Goal: Transaction & Acquisition: Purchase product/service

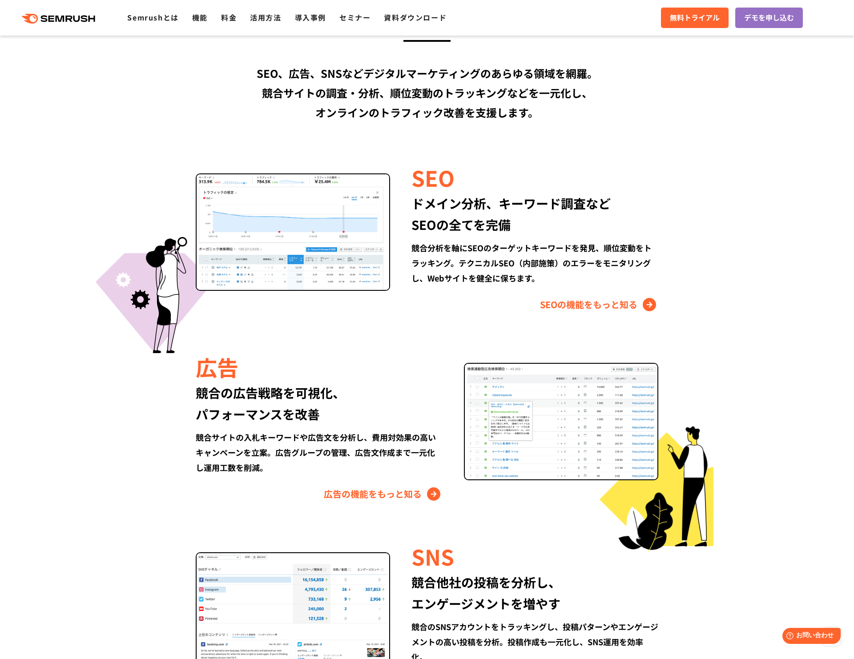
scroll to position [735, 0]
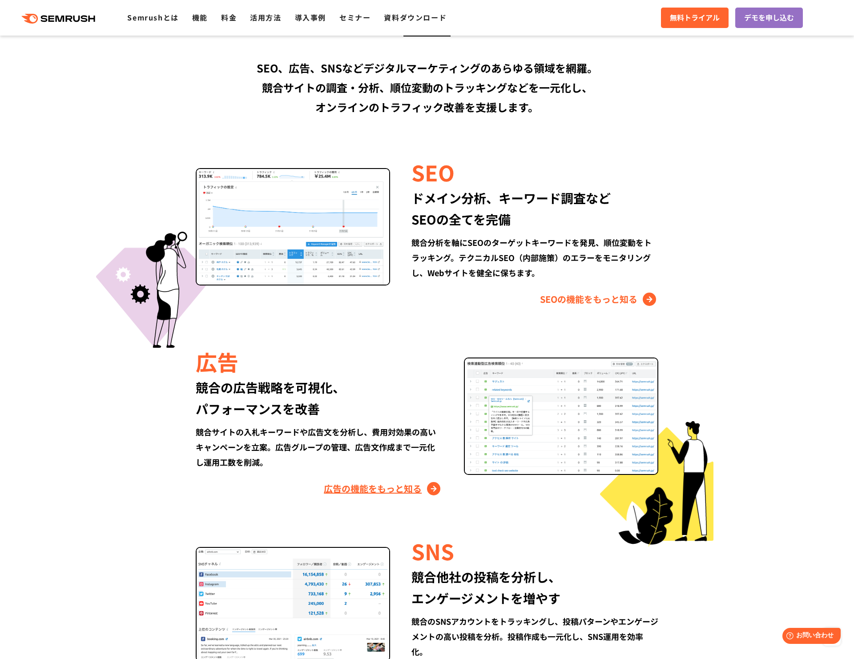
click at [364, 487] on link "広告の機能をもっと知る" at bounding box center [383, 489] width 119 height 14
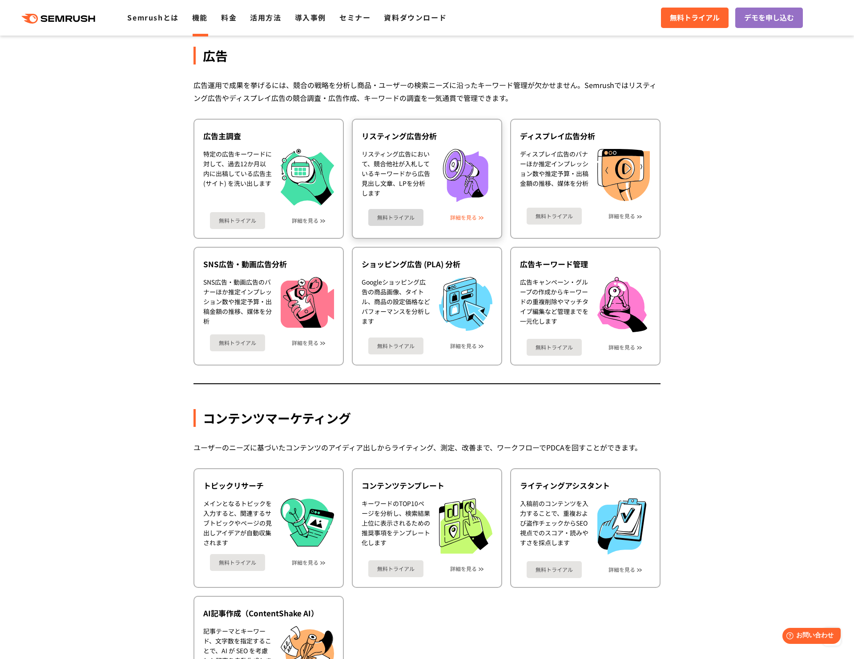
click at [465, 217] on link "詳細を見る" at bounding box center [463, 217] width 27 height 6
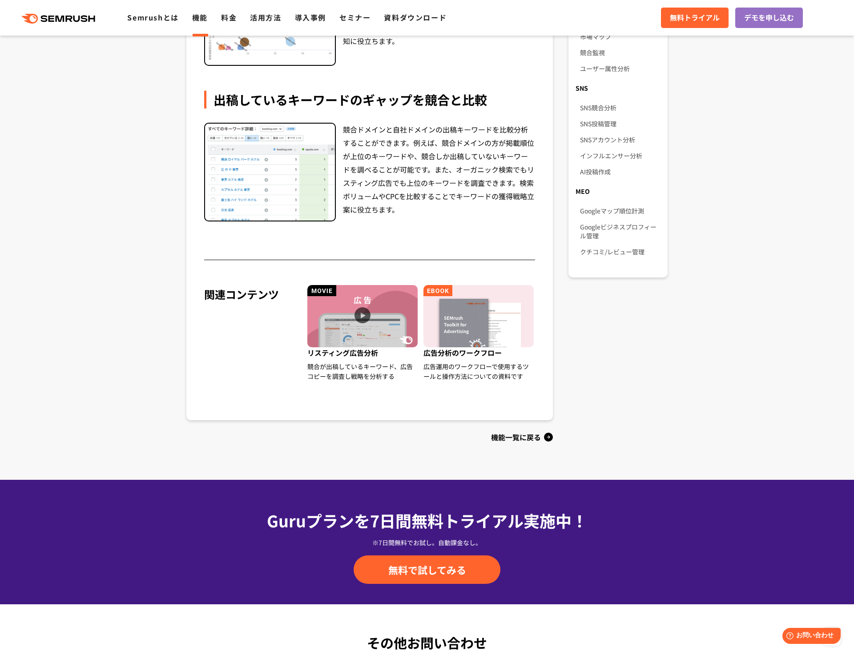
scroll to position [648, 0]
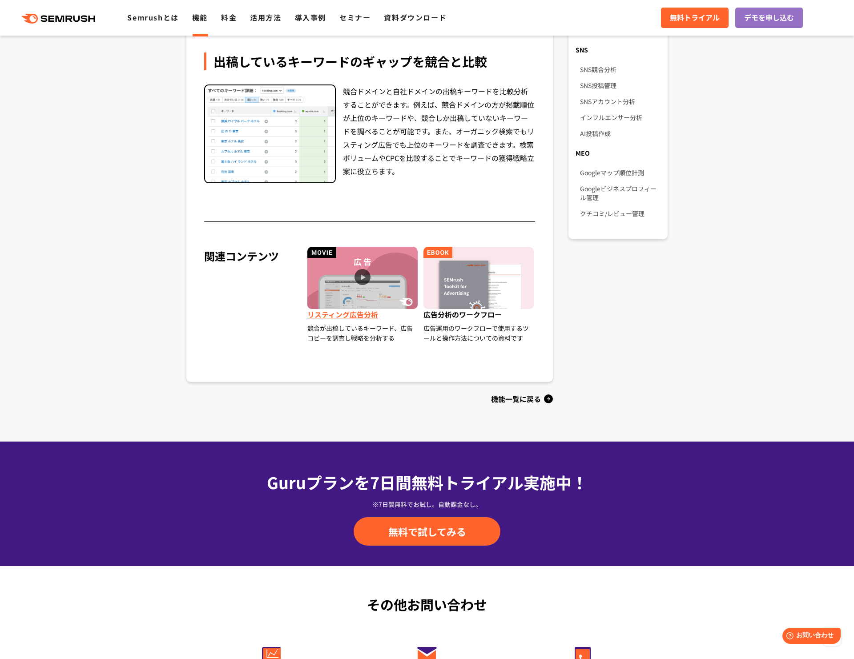
click at [364, 272] on img at bounding box center [362, 278] width 110 height 62
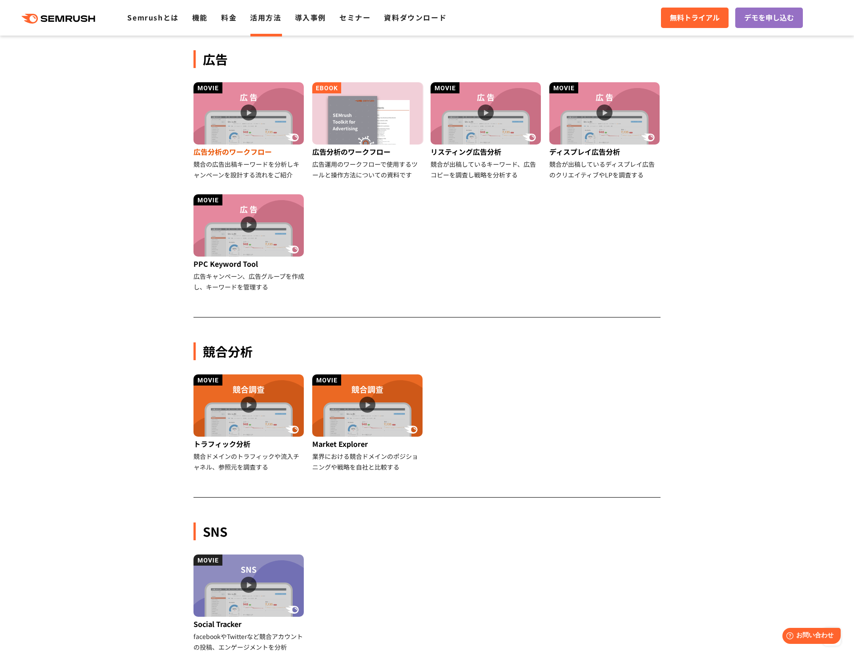
click at [246, 106] on img at bounding box center [248, 113] width 110 height 62
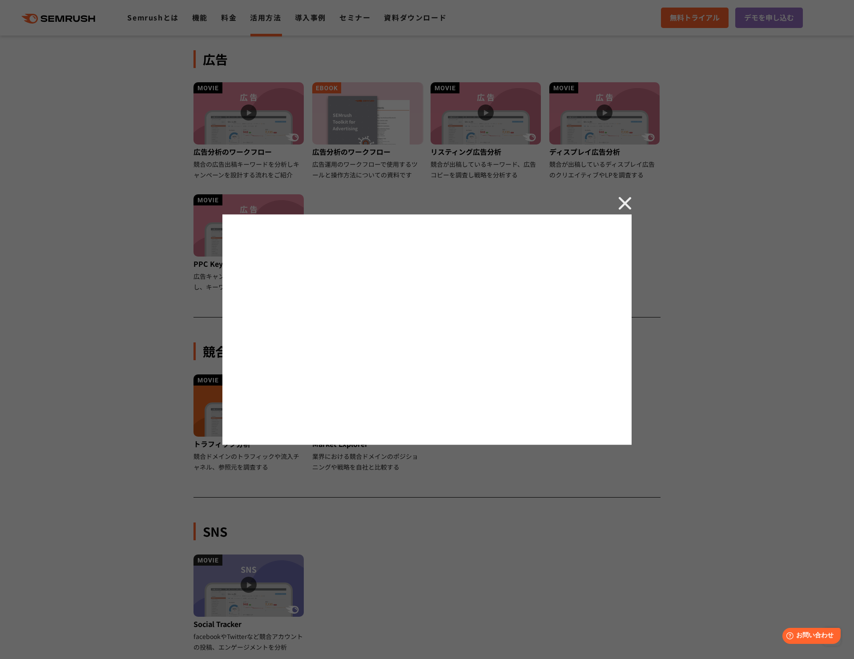
click at [629, 201] on img at bounding box center [624, 203] width 13 height 13
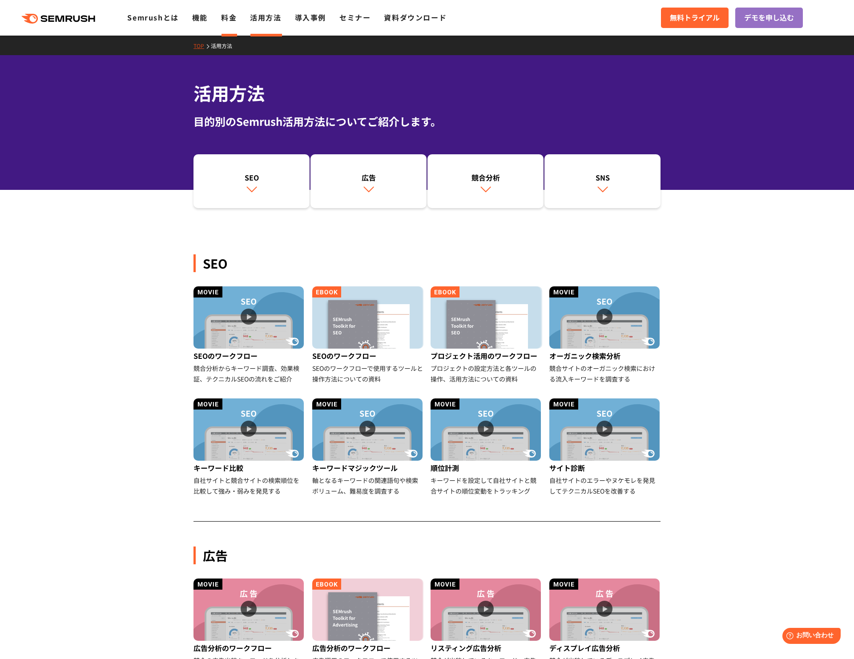
click at [232, 21] on link "料金" at bounding box center [229, 17] width 16 height 11
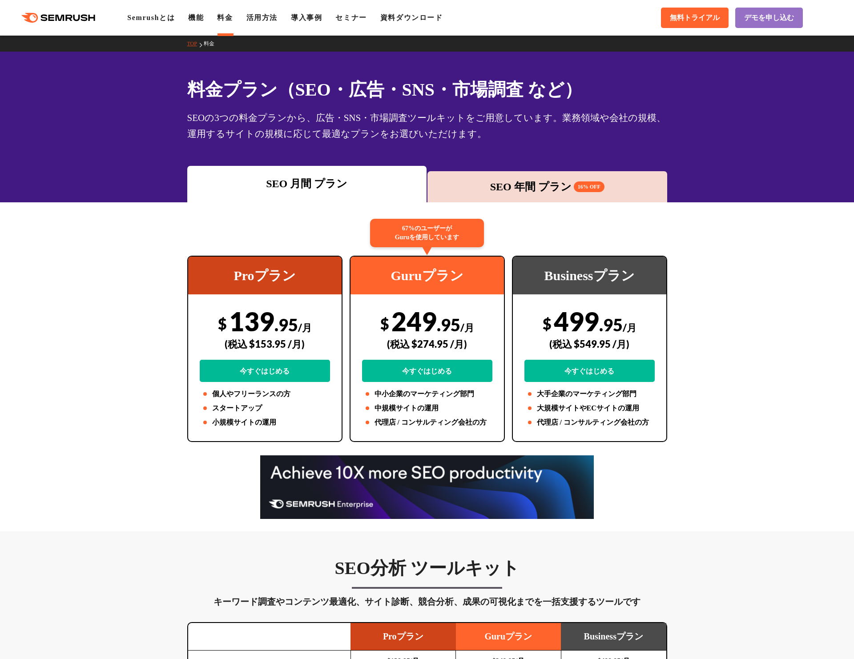
click at [507, 166] on div "SEO 月間 プラン SEO 年間 プラン 16% OFF" at bounding box center [427, 184] width 481 height 36
click at [507, 197] on div "SEO 年間 プラン 16% OFF" at bounding box center [547, 186] width 240 height 31
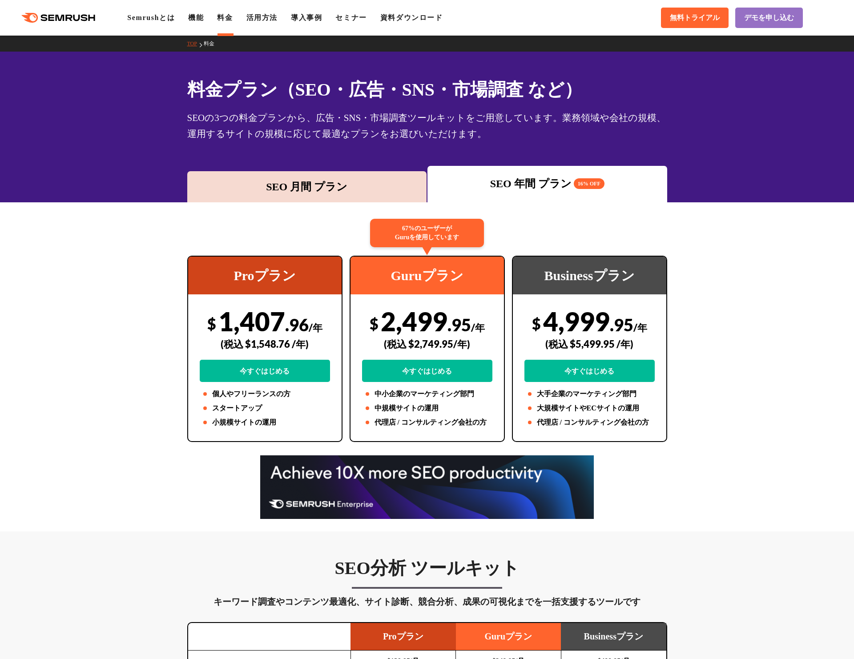
click at [358, 177] on div "SEO 月間 プラン" at bounding box center [307, 186] width 240 height 31
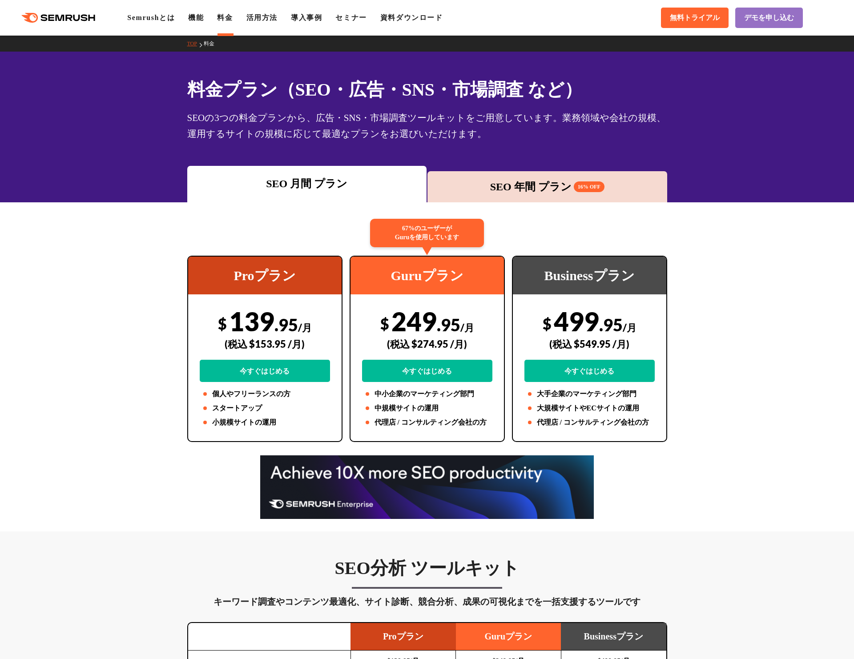
click at [532, 186] on div "SEO 年間 プラン 16% OFF" at bounding box center [547, 187] width 231 height 16
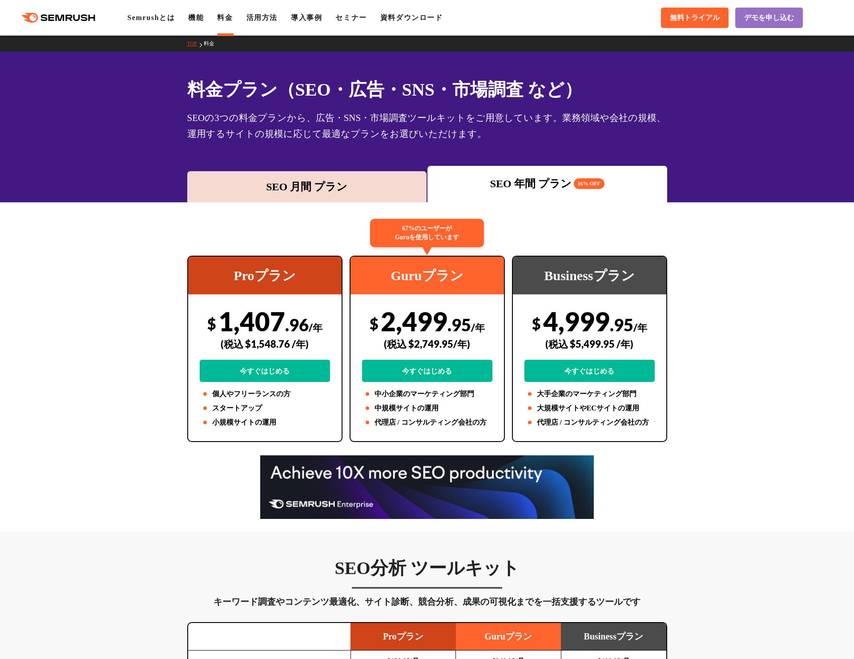
click at [288, 173] on div "SEO 月間 プラン" at bounding box center [307, 186] width 240 height 31
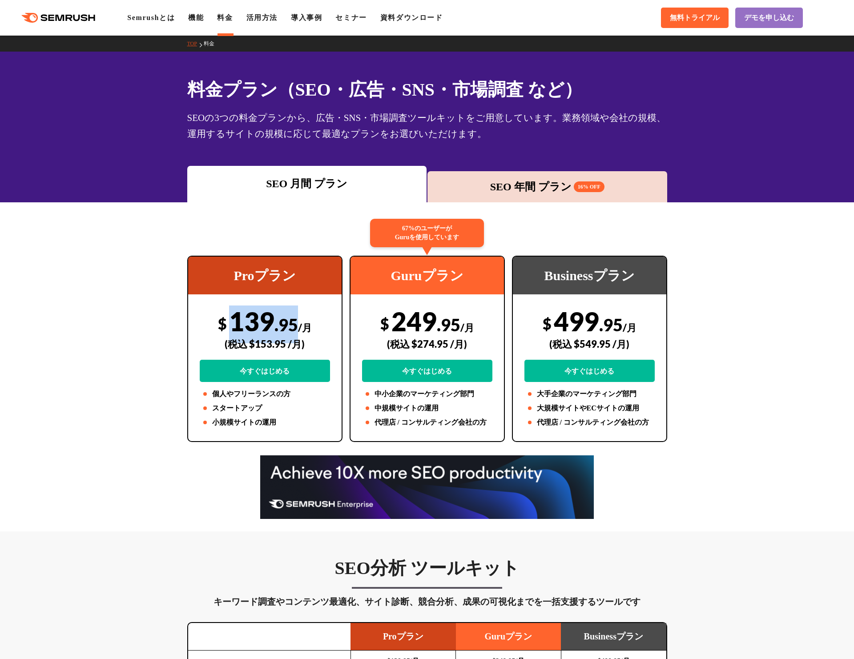
drag, startPoint x: 231, startPoint y: 317, endPoint x: 294, endPoint y: 324, distance: 62.7
click at [294, 324] on div "$ 139 .95 /月 (税込 $153.95 /月) 今すぐはじめる" at bounding box center [265, 344] width 130 height 76
click at [267, 350] on div "(税込 $153.95 /月)" at bounding box center [265, 344] width 130 height 32
drag, startPoint x: 257, startPoint y: 345, endPoint x: 286, endPoint y: 344, distance: 29.8
click at [286, 344] on div "(税込 $153.95 /月)" at bounding box center [265, 344] width 130 height 32
